Goal: Navigation & Orientation: Find specific page/section

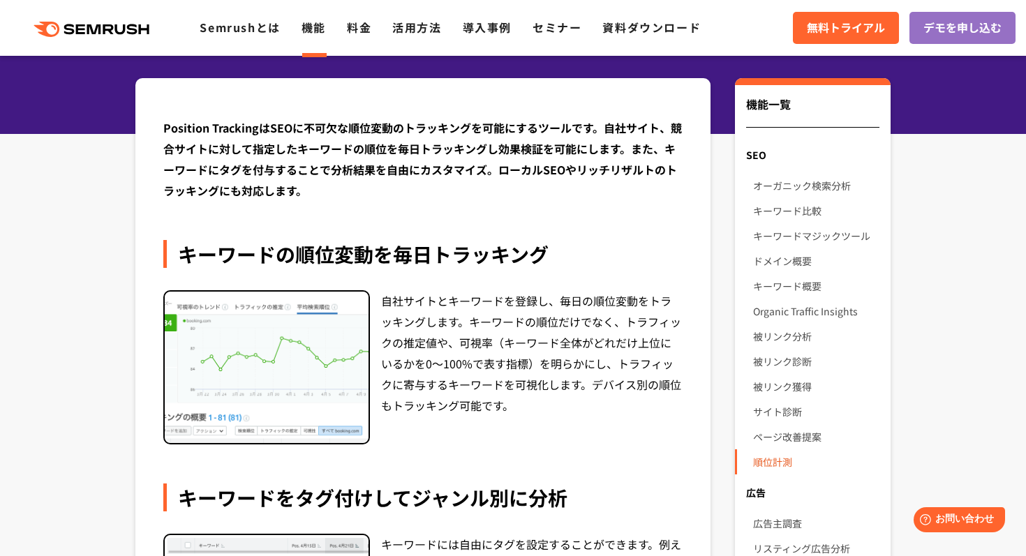
click at [802, 461] on link "順位計測" at bounding box center [816, 462] width 126 height 25
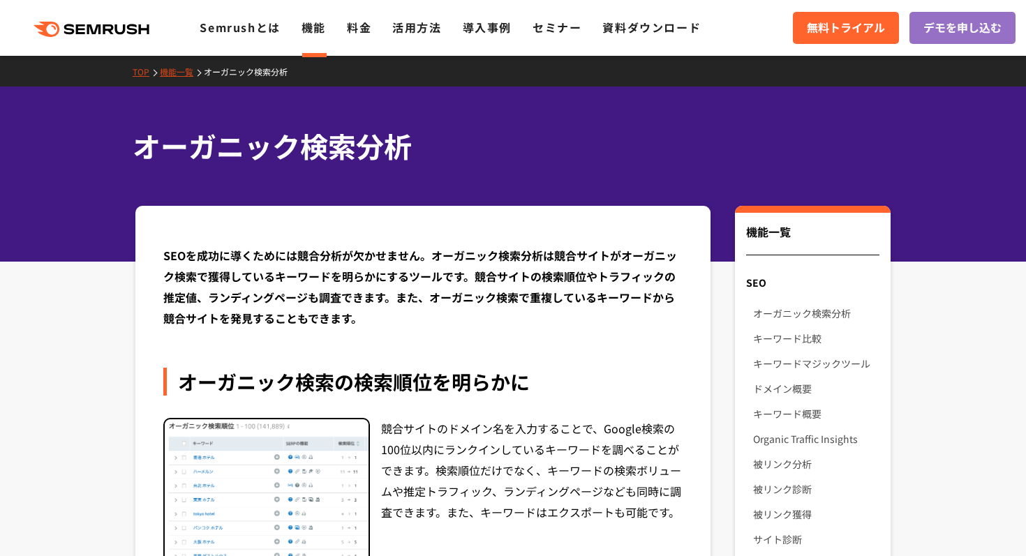
scroll to position [1, 0]
